Goal: Obtain resource: Obtain resource

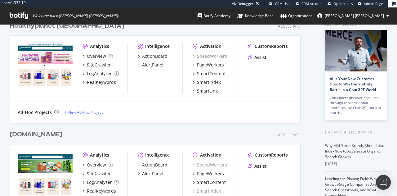
scroll to position [2, 0]
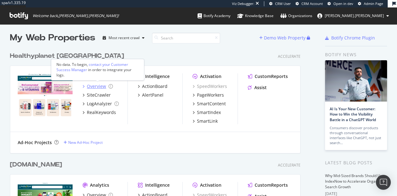
click at [95, 89] on div "Overview" at bounding box center [96, 86] width 19 height 6
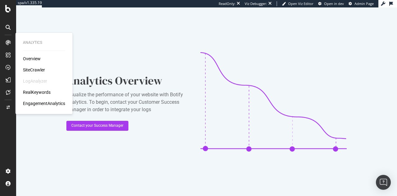
click at [29, 68] on div "SiteCrawler" at bounding box center [34, 70] width 22 height 6
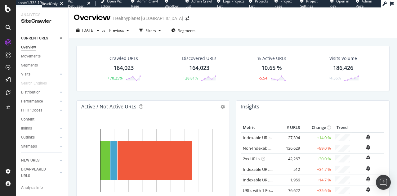
click at [119, 99] on div "Crawled URLs 164,023 +70.25% Discovered URLs 164,023 +28.81% % Active URLs 10.6…" at bounding box center [232, 73] width 319 height 55
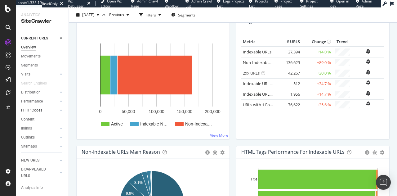
scroll to position [26, 0]
drag, startPoint x: 43, startPoint y: 141, endPoint x: 34, endPoint y: 119, distance: 23.5
click at [34, 123] on div "Sitemaps" at bounding box center [29, 126] width 16 height 7
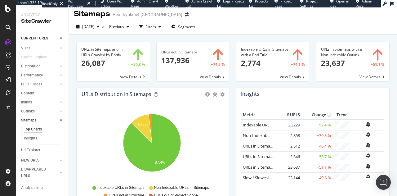
scroll to position [6, 0]
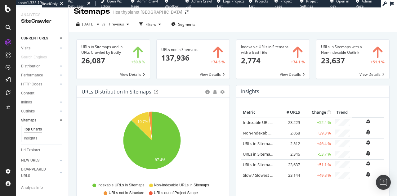
click at [192, 67] on span at bounding box center [193, 59] width 73 height 39
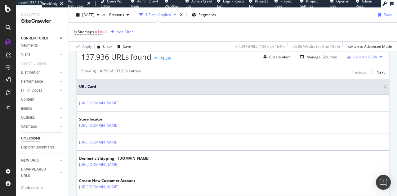
scroll to position [116, 0]
click at [372, 54] on div "Export as CSV" at bounding box center [365, 56] width 24 height 5
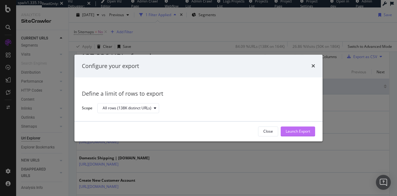
click at [310, 131] on button "Launch Export" at bounding box center [298, 131] width 34 height 10
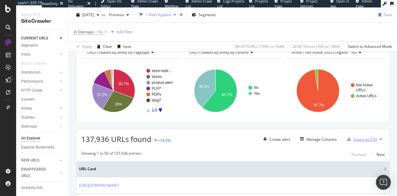
scroll to position [0, 0]
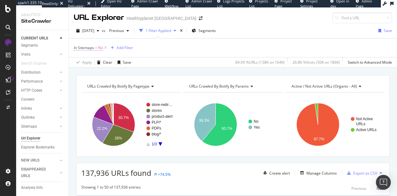
click at [101, 48] on span "No" at bounding box center [100, 47] width 5 height 9
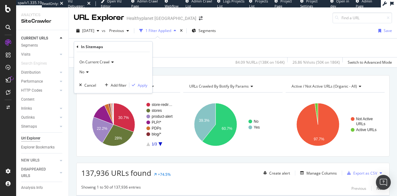
click at [86, 72] on icon at bounding box center [86, 72] width 4 height 4
click at [84, 81] on div "Yes" at bounding box center [114, 85] width 66 height 8
click at [138, 86] on div "Apply" at bounding box center [143, 84] width 10 height 5
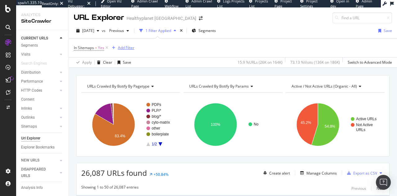
click at [126, 49] on div "Add Filter" at bounding box center [126, 47] width 16 height 5
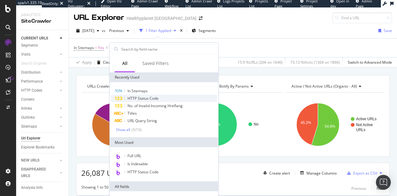
click at [140, 100] on span "HTTP Status Code" at bounding box center [142, 98] width 31 height 5
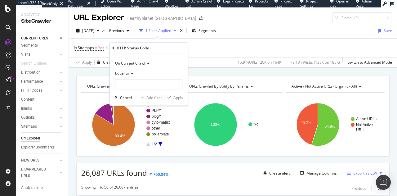
click at [129, 70] on div "Equal to" at bounding box center [149, 73] width 68 height 10
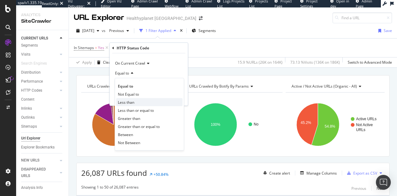
click at [129, 102] on span "Less than" at bounding box center [126, 101] width 16 height 5
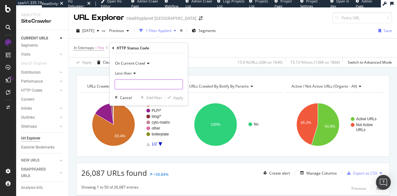
click at [137, 82] on input "number" at bounding box center [149, 84] width 68 height 10
click at [131, 69] on div "Less than" at bounding box center [149, 73] width 68 height 10
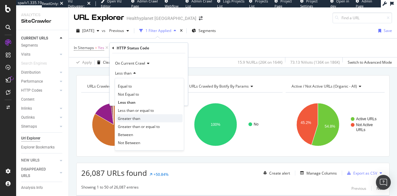
click at [134, 115] on div "Greater than" at bounding box center [149, 118] width 66 height 8
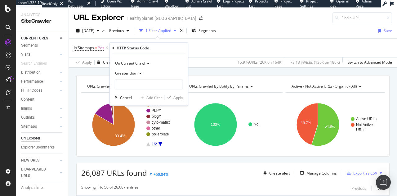
click at [151, 89] on div "On Current Crawl Greater than Cancel Add filter Apply" at bounding box center [149, 79] width 78 height 52
click at [153, 87] on input "number" at bounding box center [149, 84] width 68 height 10
type input "299"
click at [180, 96] on div "Apply" at bounding box center [178, 97] width 10 height 5
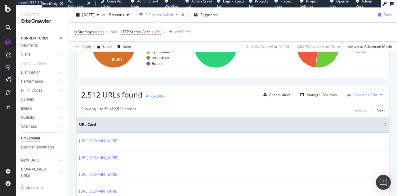
scroll to position [76, 0]
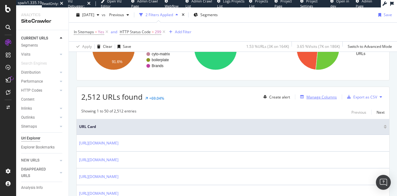
click at [306, 98] on div "Manage Columns" at bounding box center [321, 96] width 30 height 5
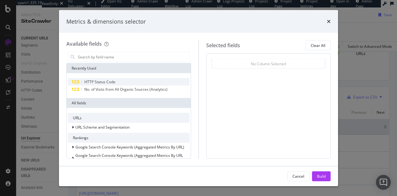
click at [152, 78] on div "HTTP Status Code" at bounding box center [129, 81] width 122 height 7
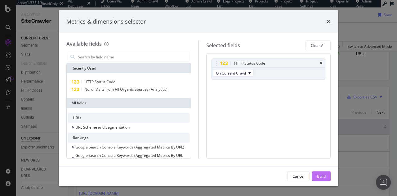
click at [321, 176] on div "Build" at bounding box center [321, 175] width 9 height 5
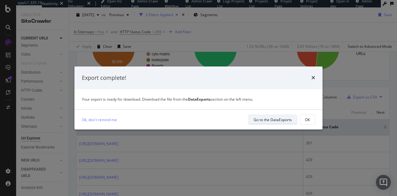
click at [274, 119] on div "Go to the DataExports" at bounding box center [273, 119] width 38 height 5
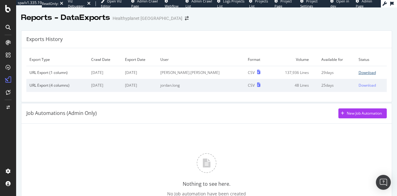
click at [359, 70] on div "Download" at bounding box center [367, 72] width 17 height 5
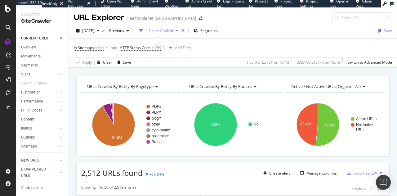
click at [354, 173] on div "Export as CSV" at bounding box center [365, 172] width 24 height 5
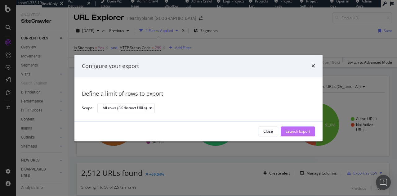
click at [314, 129] on button "Launch Export" at bounding box center [298, 131] width 34 height 10
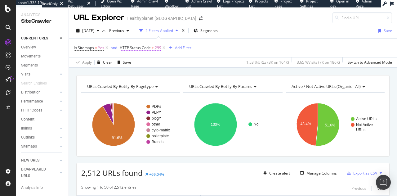
click at [158, 47] on span "299" at bounding box center [158, 47] width 7 height 9
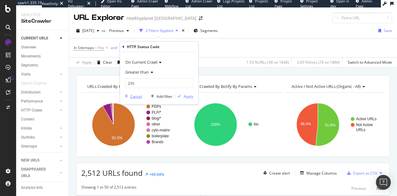
click at [133, 97] on div "Cancel" at bounding box center [136, 95] width 12 height 5
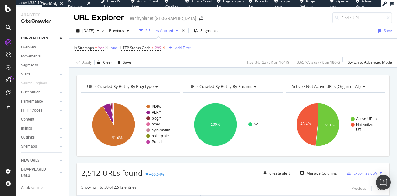
click at [162, 49] on icon at bounding box center [163, 48] width 5 height 6
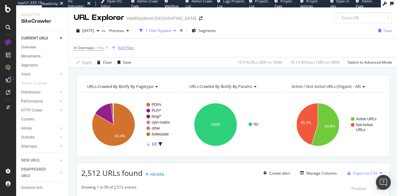
click at [123, 46] on div "Add Filter" at bounding box center [126, 47] width 16 height 5
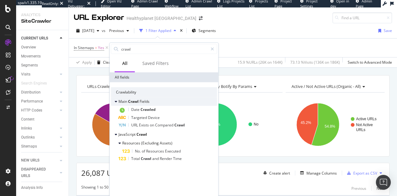
type input "crawl"
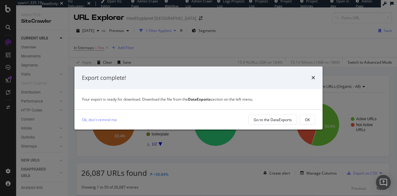
click at [310, 78] on div "Export complete!" at bounding box center [198, 78] width 233 height 8
click at [313, 78] on icon "times" at bounding box center [313, 77] width 4 height 5
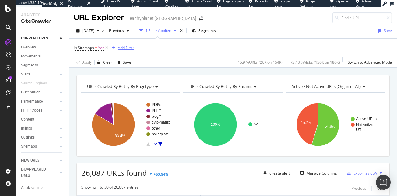
click at [125, 46] on div "Add Filter" at bounding box center [126, 47] width 16 height 5
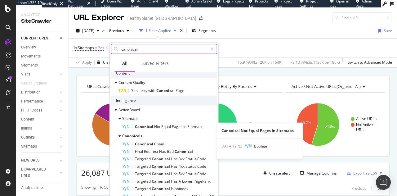
scroll to position [153, 0]
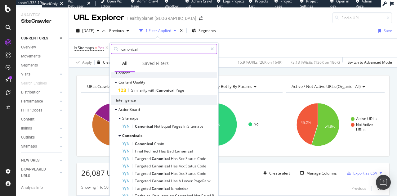
type input "canonical"
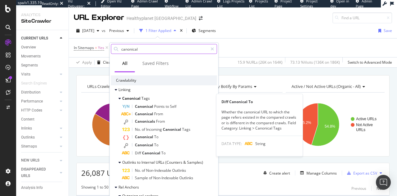
scroll to position [12, 0]
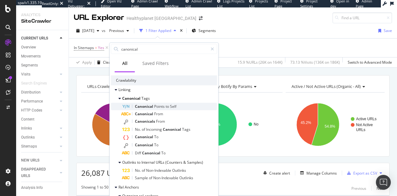
click at [184, 107] on div "Canonical Points to Self" at bounding box center [169, 106] width 95 height 7
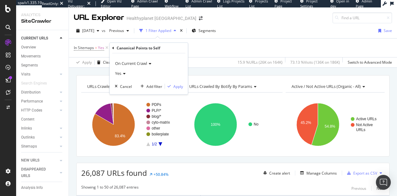
click at [123, 77] on div "Yes" at bounding box center [149, 73] width 68 height 10
click at [122, 92] on span "No" at bounding box center [120, 93] width 5 height 5
drag, startPoint x: 182, startPoint y: 82, endPoint x: 182, endPoint y: 87, distance: 4.3
click at [182, 87] on div "On Current Crawl No Cancel Add filter Apply" at bounding box center [149, 73] width 78 height 41
click at [182, 87] on div "Apply" at bounding box center [178, 85] width 10 height 5
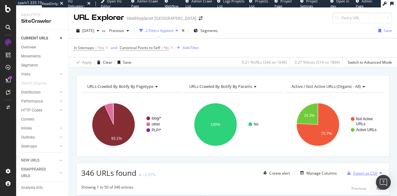
click at [353, 173] on div "Export as CSV" at bounding box center [365, 172] width 24 height 5
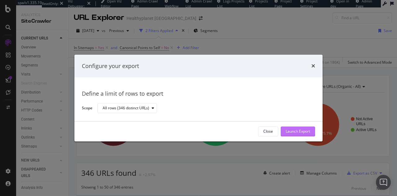
click at [303, 133] on div "Launch Export" at bounding box center [298, 131] width 24 height 5
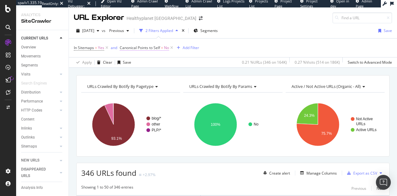
click at [158, 49] on span "Canonical Points to Self" at bounding box center [140, 47] width 40 height 5
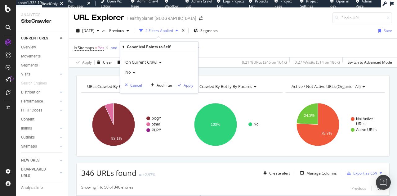
click at [140, 82] on div "Cancel" at bounding box center [136, 84] width 12 height 5
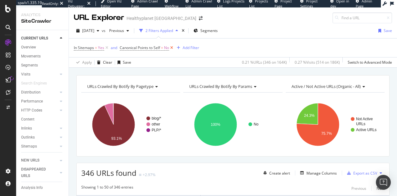
click at [170, 50] on icon at bounding box center [171, 48] width 5 height 6
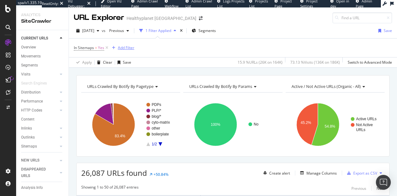
click at [132, 49] on div "Add Filter" at bounding box center [126, 47] width 16 height 5
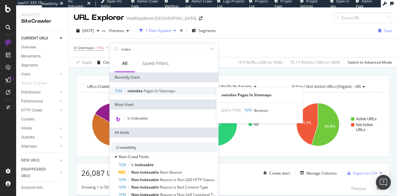
type input "index"
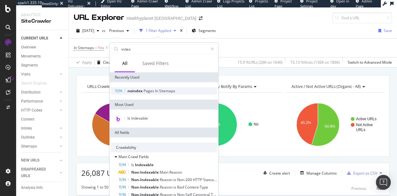
click at [163, 89] on span "Sitemaps" at bounding box center [167, 90] width 16 height 5
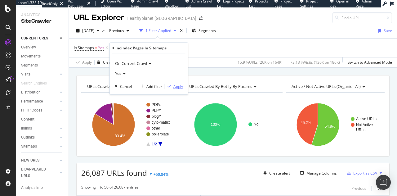
click at [173, 87] on div "Apply" at bounding box center [178, 85] width 10 height 5
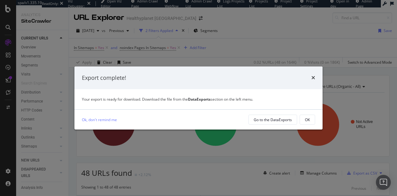
click at [313, 81] on div "times" at bounding box center [313, 78] width 4 height 8
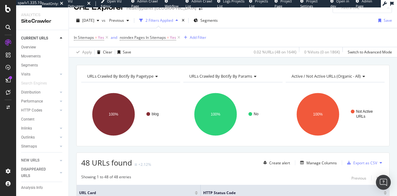
scroll to position [11, 0]
